Goal: Task Accomplishment & Management: Use online tool/utility

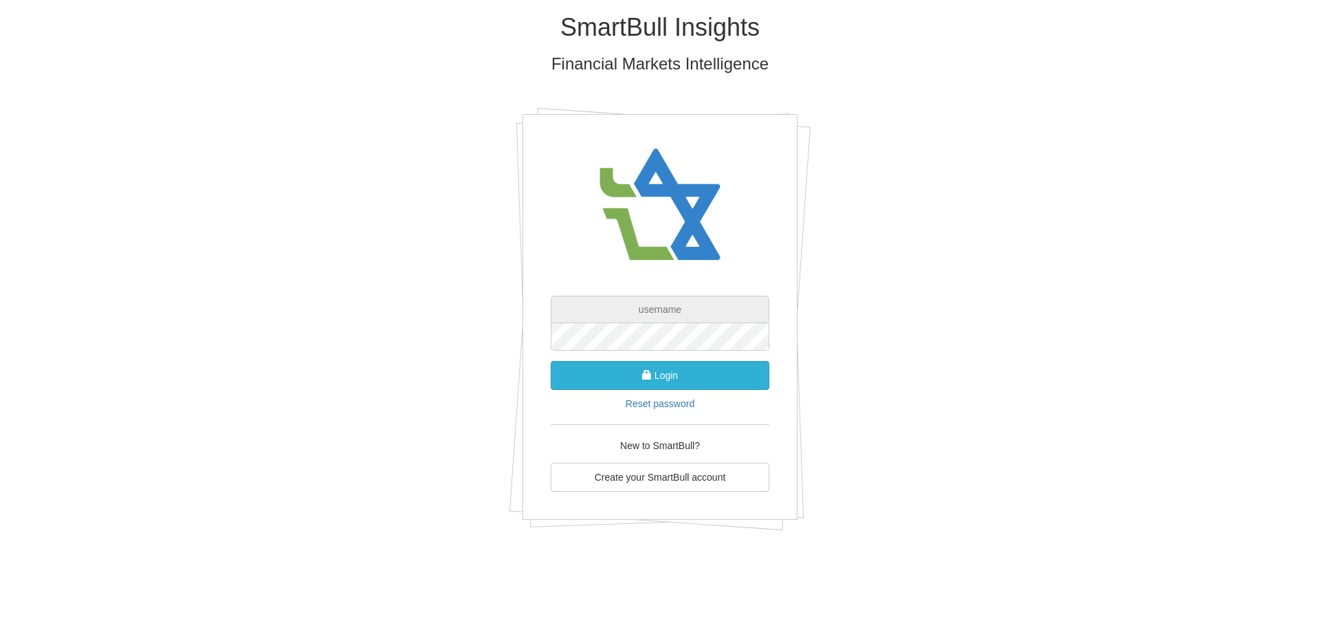
type input "[EMAIL_ADDRESS][DOMAIN_NAME]"
click at [648, 373] on span "submit" at bounding box center [647, 375] width 10 height 10
click at [551, 361] on button "Login" at bounding box center [660, 375] width 219 height 29
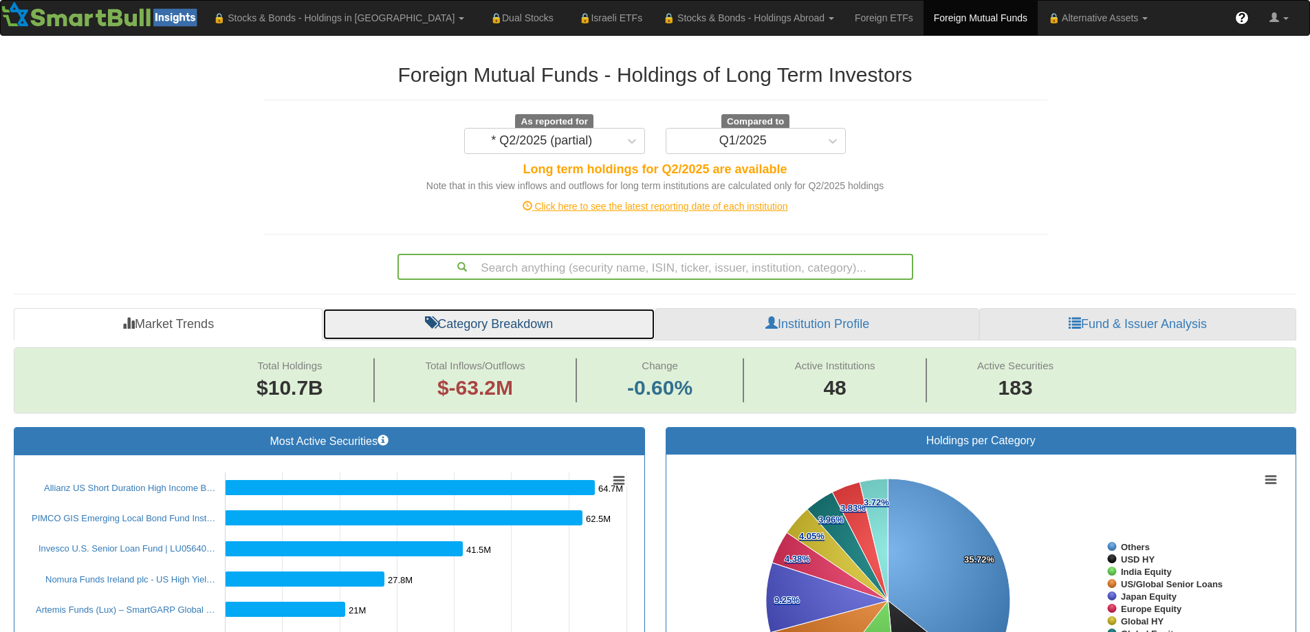
click at [482, 327] on link "Category Breakdown" at bounding box center [489, 324] width 333 height 33
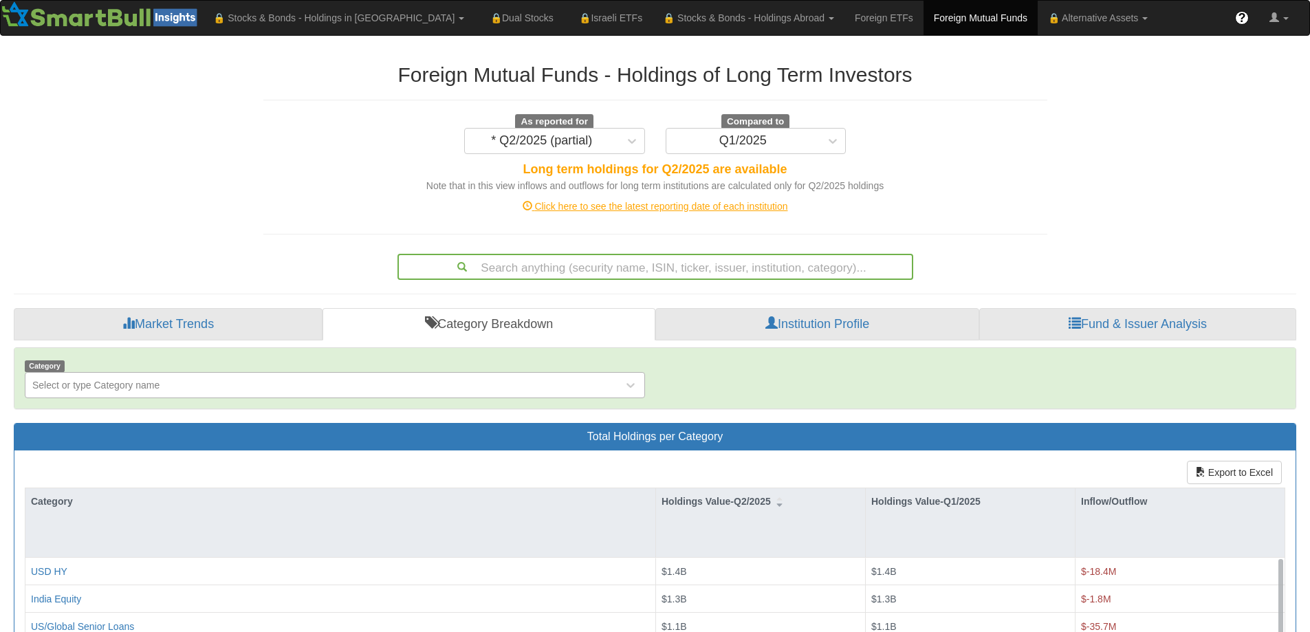
click at [160, 387] on div "Select or type Category name" at bounding box center [95, 385] width 127 height 14
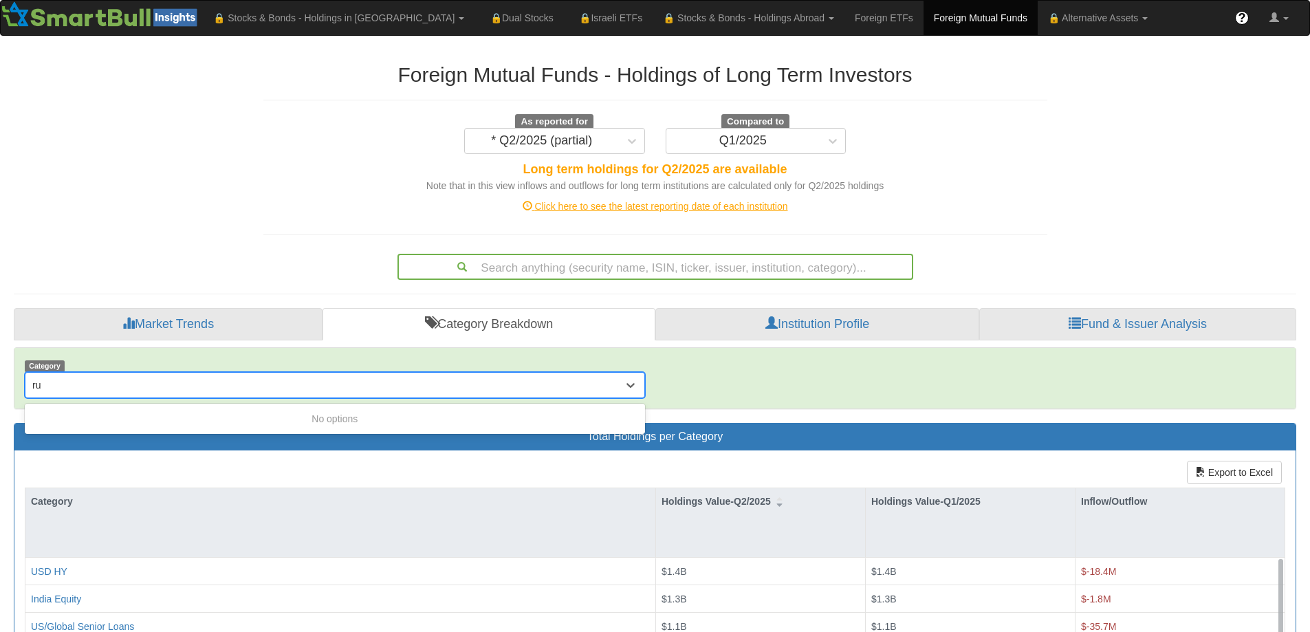
type input "r"
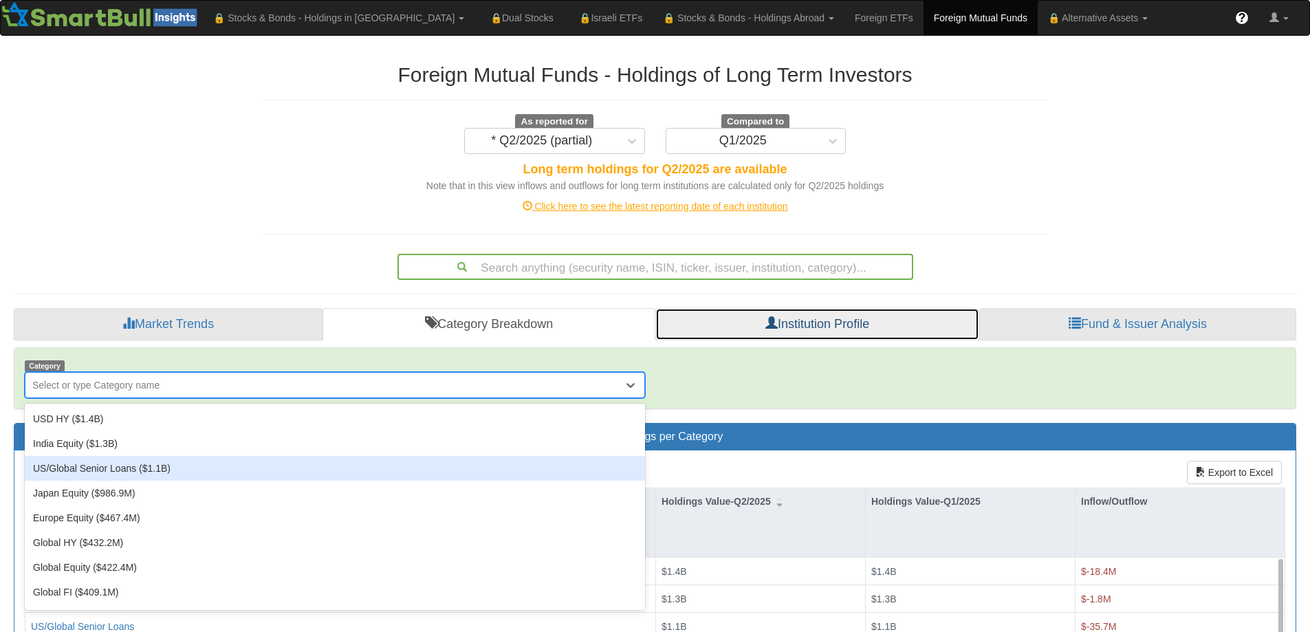
click at [811, 323] on link "Institution Profile" at bounding box center [817, 324] width 324 height 33
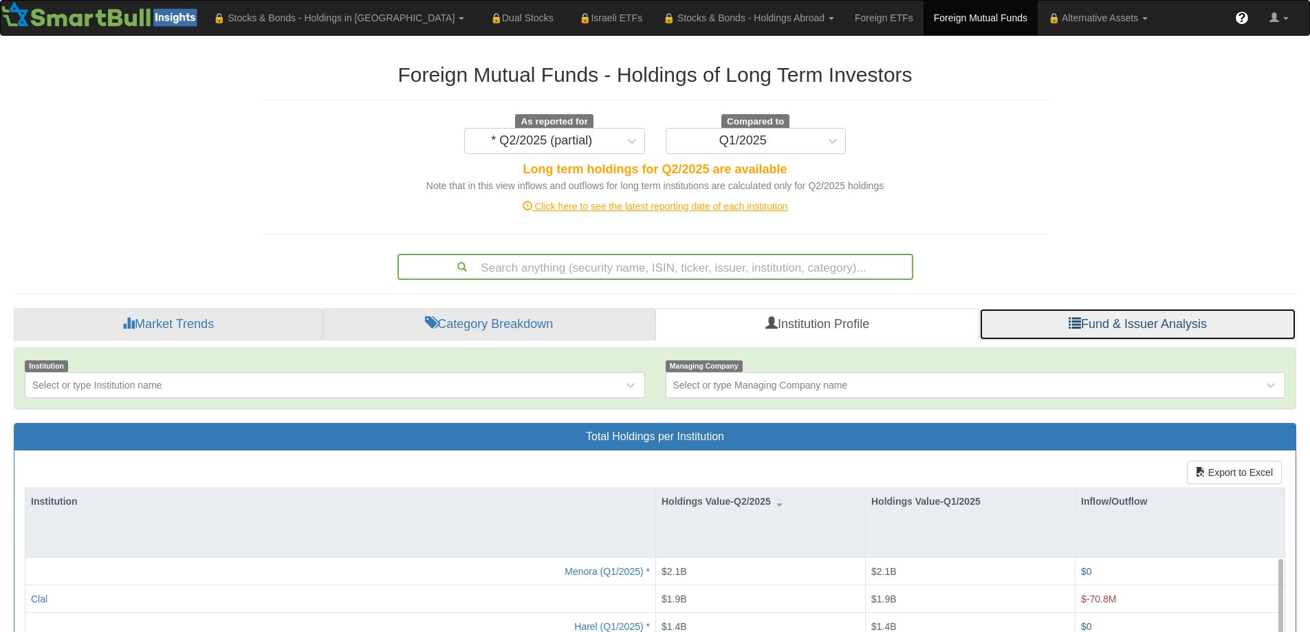
click at [1173, 325] on link "Fund & Issuer Analysis" at bounding box center [1137, 324] width 317 height 33
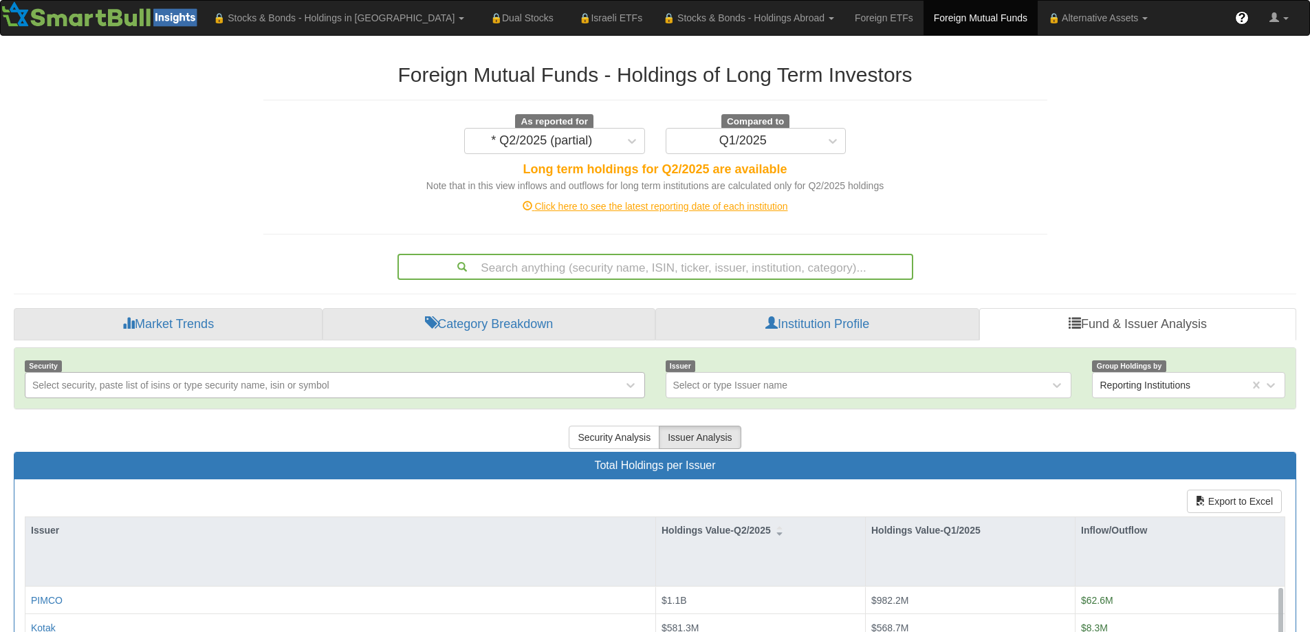
click at [219, 382] on div "Select security, paste list of isins or type security name, isin or symbol" at bounding box center [180, 385] width 297 height 14
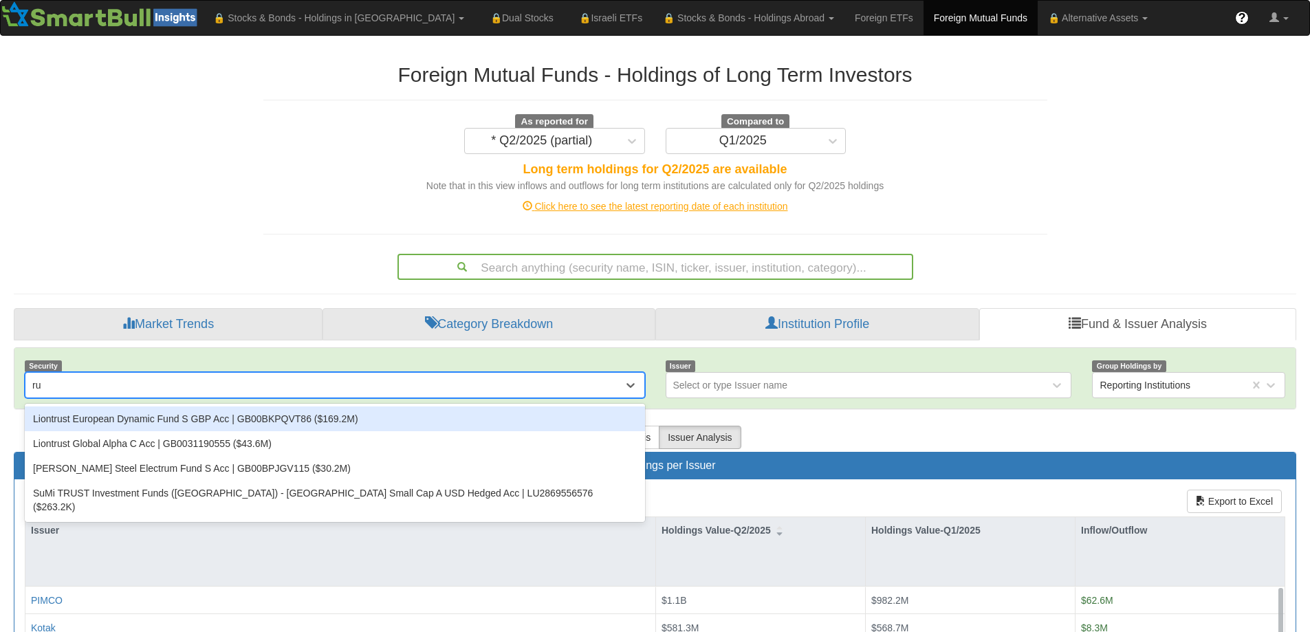
type input "r"
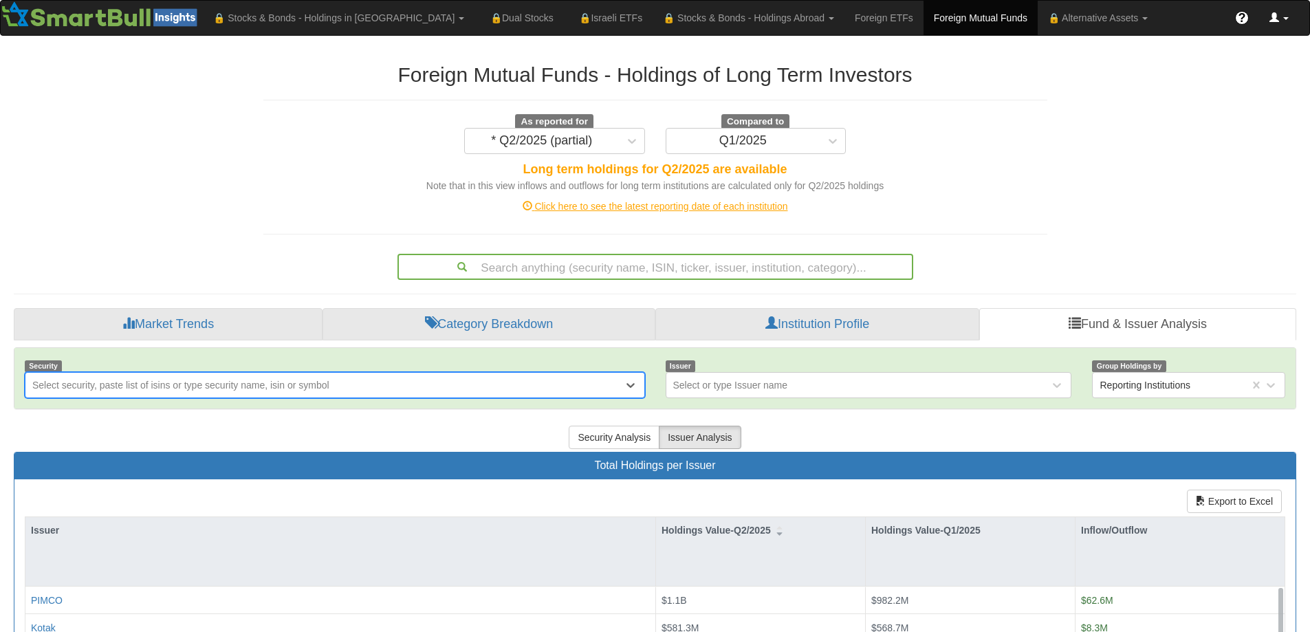
click at [1276, 17] on span at bounding box center [1275, 17] width 10 height 10
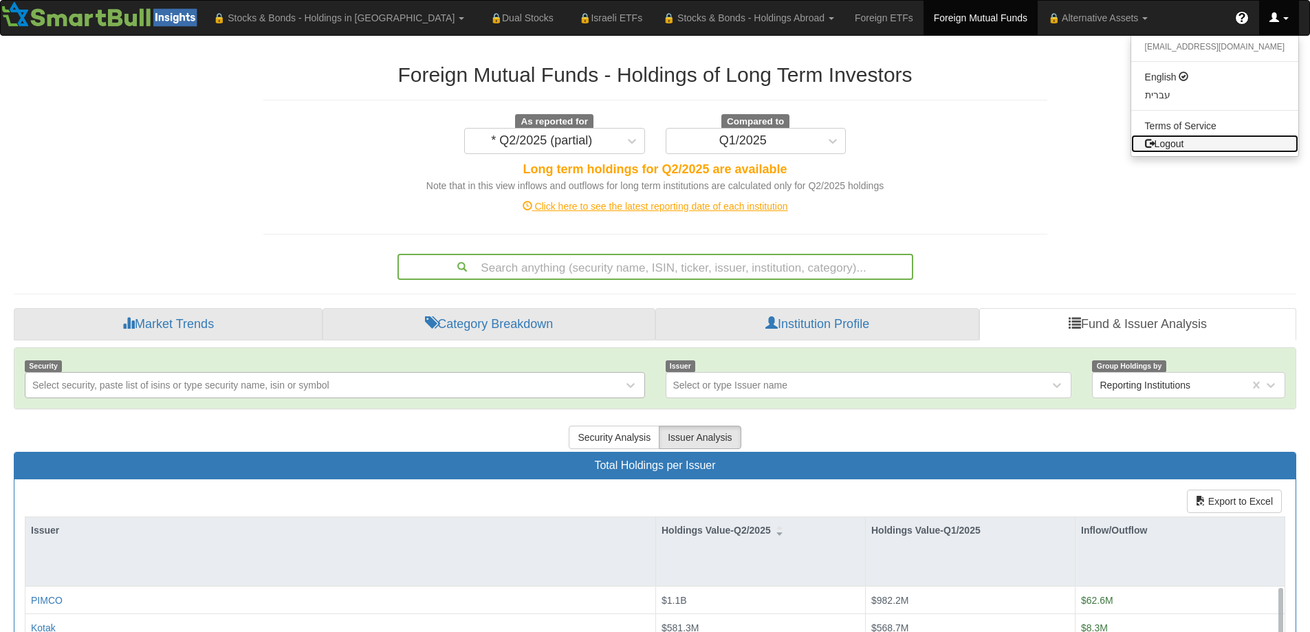
click at [1212, 144] on link "Logout" at bounding box center [1214, 144] width 167 height 18
